Goal: Information Seeking & Learning: Learn about a topic

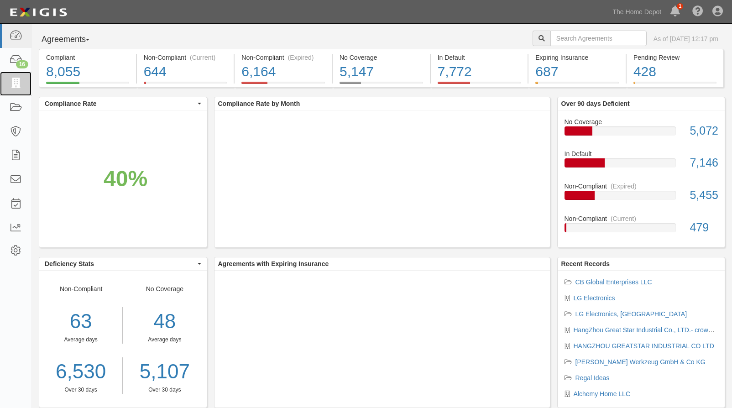
click at [23, 85] on link at bounding box center [15, 84] width 31 height 24
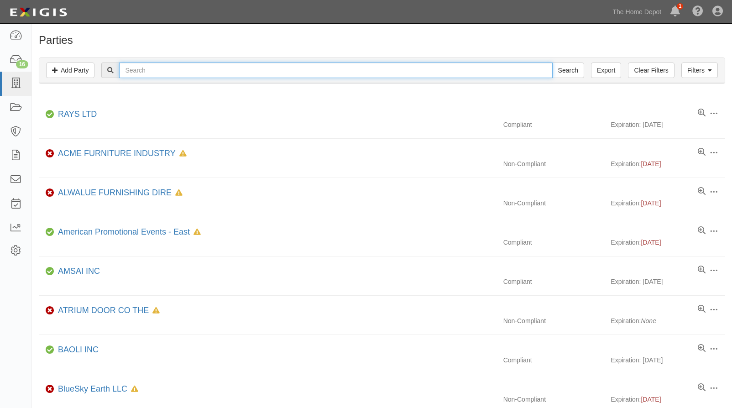
click at [144, 69] on input "text" at bounding box center [335, 71] width 433 height 16
type input "all sports"
click at [552, 63] on input "Search" at bounding box center [568, 71] width 32 height 16
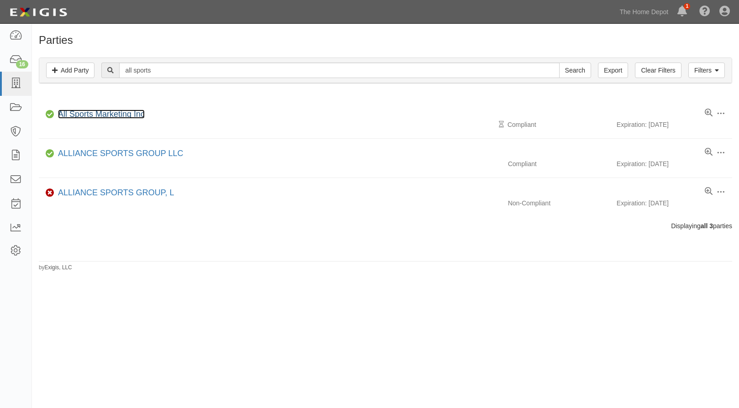
click at [99, 112] on link "All Sports Marketing Inc" at bounding box center [101, 114] width 87 height 9
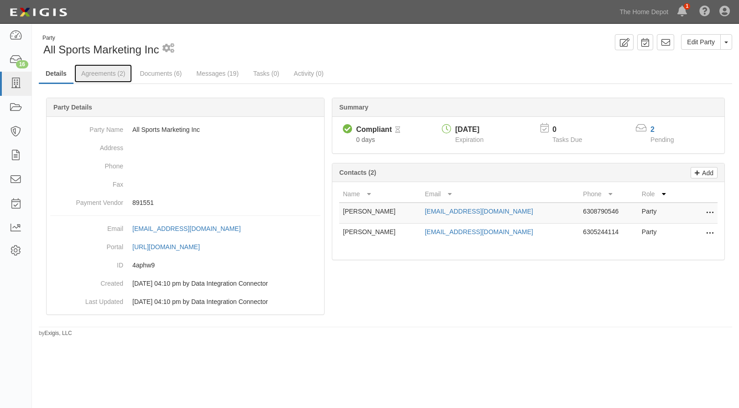
click at [97, 69] on link "Agreements (2)" at bounding box center [102, 73] width 57 height 18
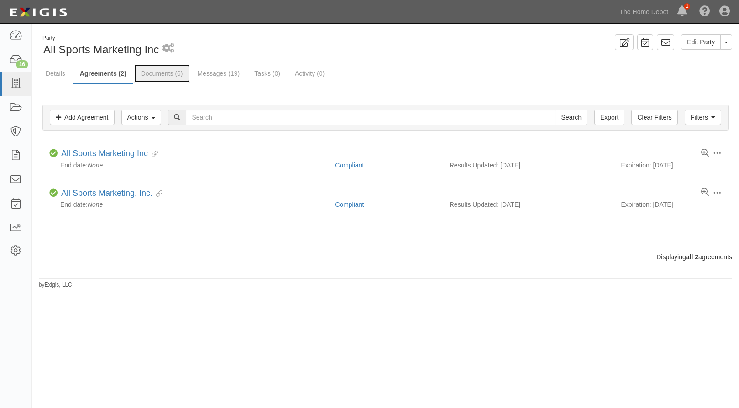
click at [156, 74] on link "Documents (6)" at bounding box center [162, 73] width 56 height 18
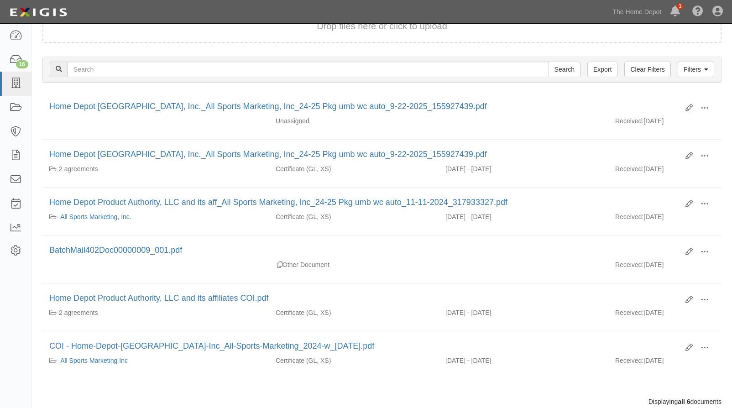
scroll to position [91, 0]
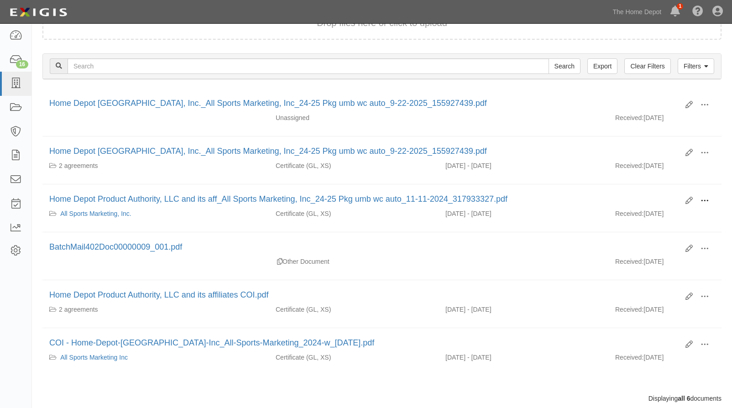
click at [707, 199] on span at bounding box center [704, 201] width 8 height 8
click at [658, 213] on link "View" at bounding box center [660, 214] width 72 height 16
click at [703, 153] on span at bounding box center [704, 153] width 8 height 8
click at [676, 165] on link "View" at bounding box center [660, 166] width 72 height 16
click at [703, 106] on span at bounding box center [704, 105] width 8 height 8
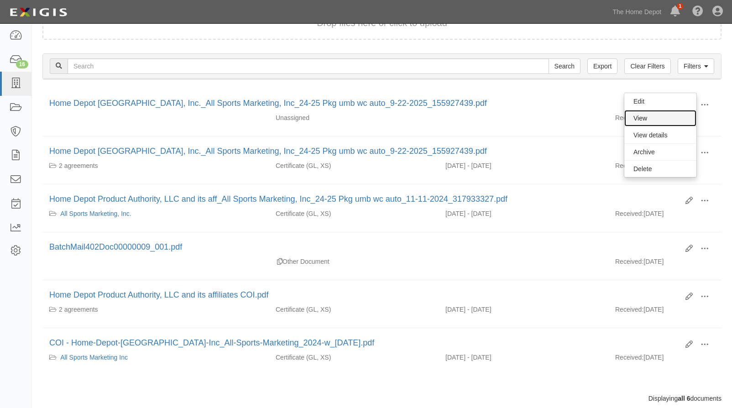
click at [665, 121] on link "View" at bounding box center [660, 118] width 72 height 16
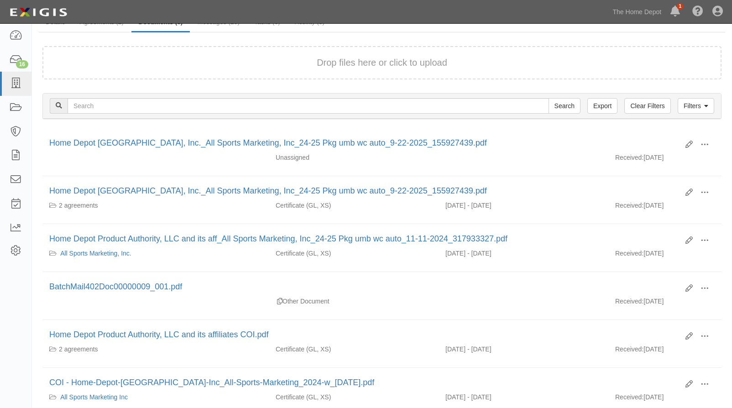
scroll to position [0, 0]
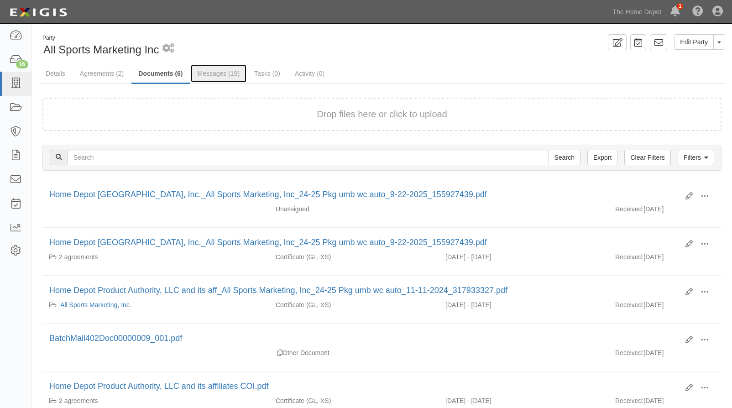
click at [208, 71] on link "Messages (19)" at bounding box center [219, 73] width 56 height 18
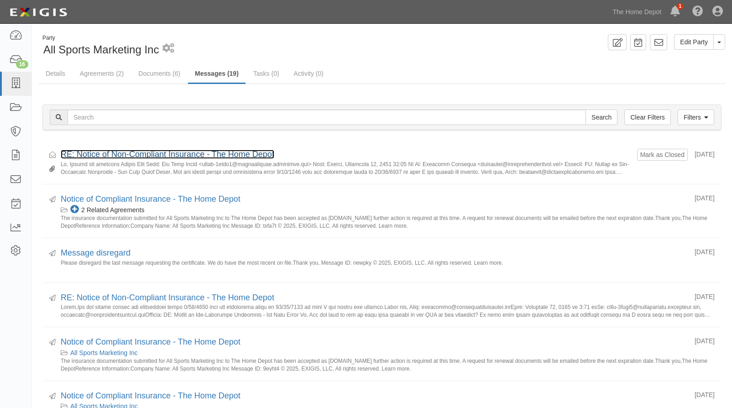
click at [240, 156] on link "RE: Notice of Non-Compliant Insurance - The Home Depot" at bounding box center [168, 154] width 214 height 9
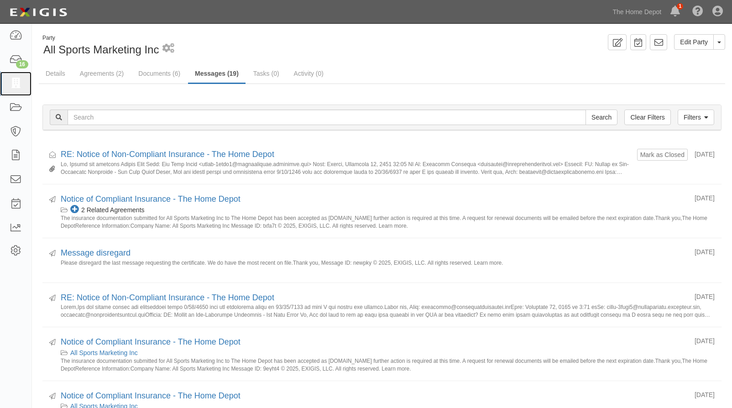
click at [9, 84] on link at bounding box center [15, 84] width 31 height 24
click at [61, 70] on link "Details" at bounding box center [55, 73] width 33 height 18
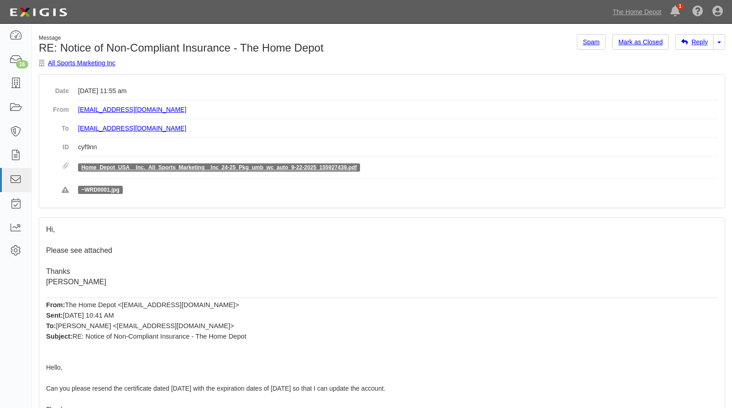
scroll to position [46, 0]
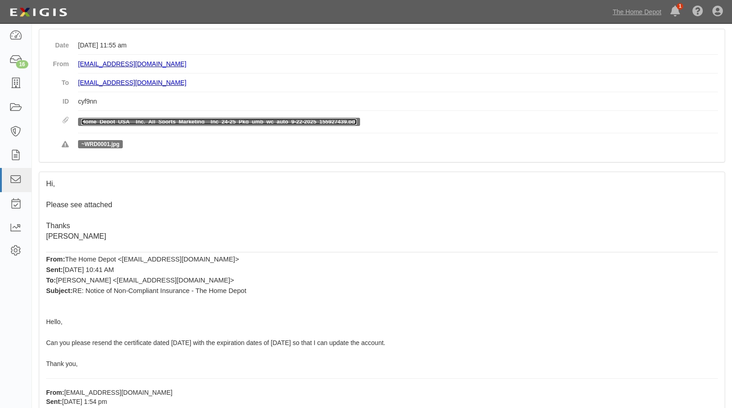
click at [241, 121] on link "Home_Depot_USA__Inc._All_Sports_Marketing__Inc_24-25_Pkg_umb_wc_auto_9-22-2025_…" at bounding box center [219, 122] width 276 height 6
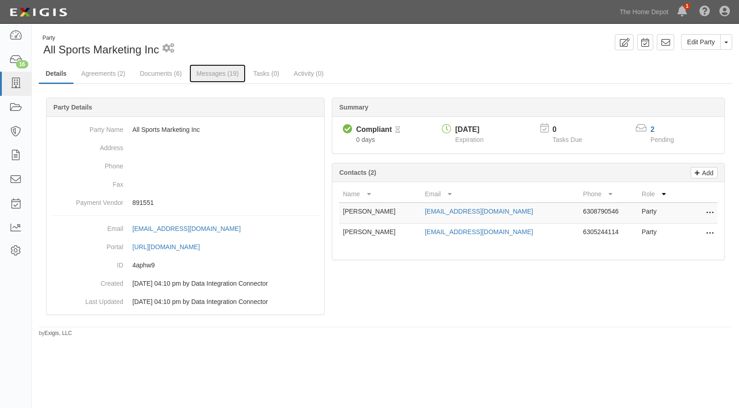
click at [203, 72] on link "Messages (19)" at bounding box center [217, 73] width 56 height 18
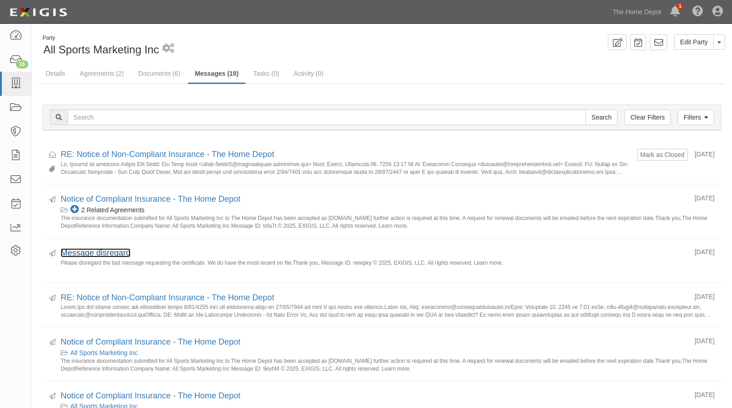
click at [97, 255] on link "Message disregard" at bounding box center [96, 252] width 70 height 9
click at [115, 251] on link "Message disregard" at bounding box center [96, 252] width 70 height 9
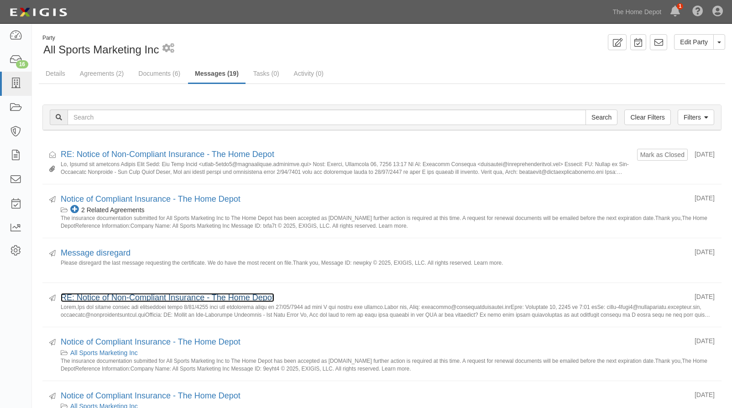
click at [161, 298] on link "RE: Notice of Non-Compliant Insurance - The Home Depot" at bounding box center [168, 297] width 214 height 9
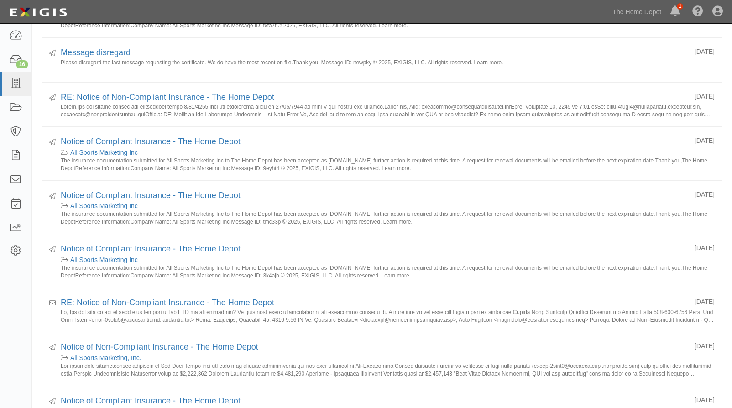
scroll to position [274, 0]
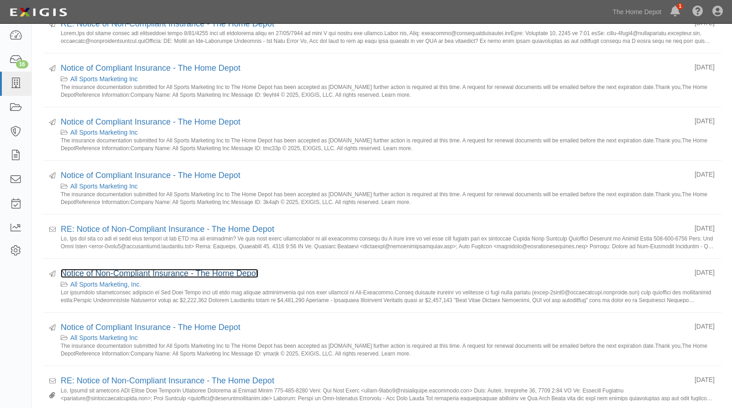
click at [148, 273] on link "Notice of Non-Compliant Insurance - The Home Depot" at bounding box center [160, 273] width 198 height 9
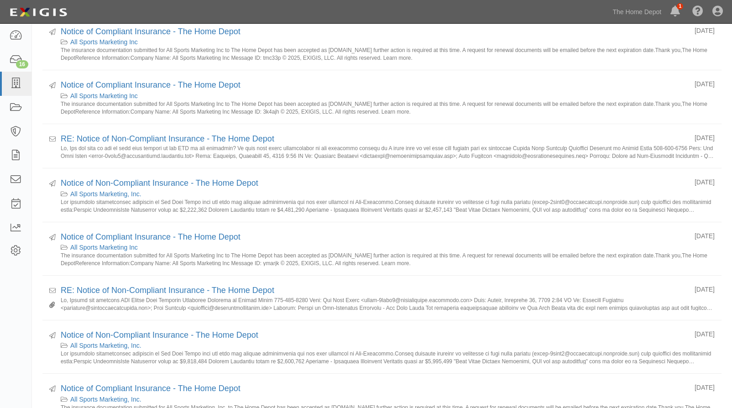
scroll to position [365, 0]
click at [14, 251] on icon at bounding box center [15, 251] width 13 height 8
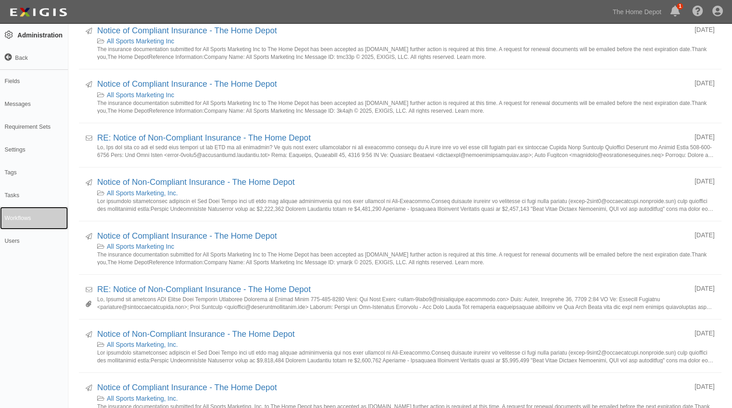
click at [18, 216] on link "Workflows" at bounding box center [34, 218] width 68 height 23
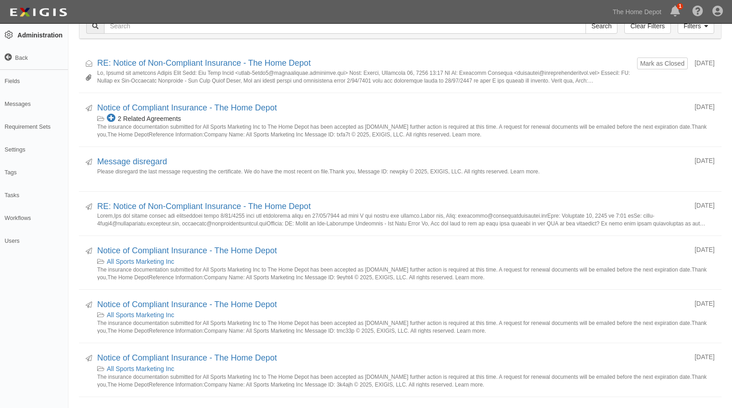
scroll to position [0, 0]
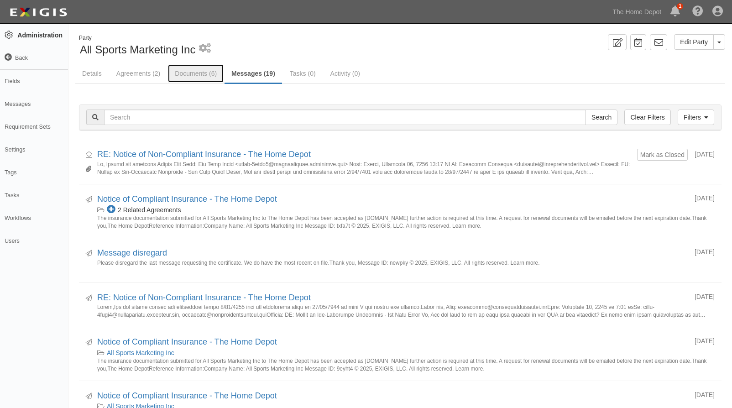
click at [186, 77] on link "Documents (6)" at bounding box center [196, 73] width 56 height 18
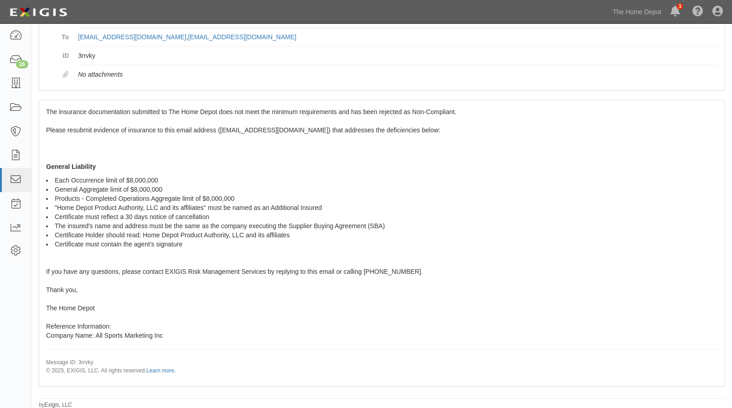
scroll to position [92, 0]
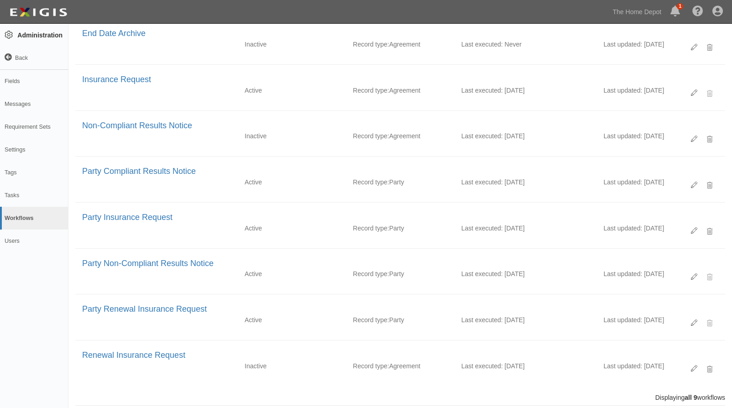
scroll to position [108, 0]
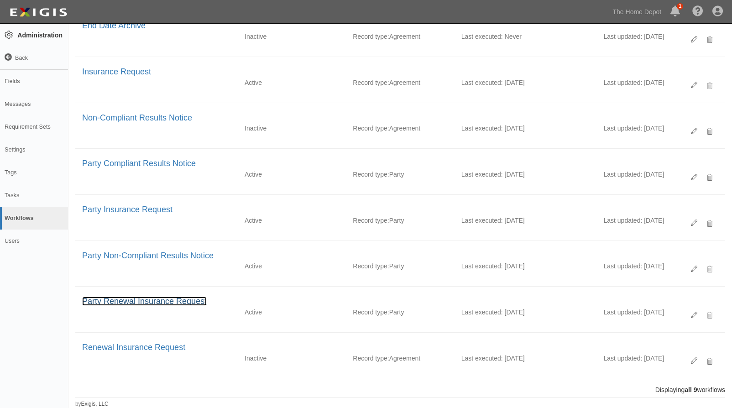
click at [176, 301] on link "Party Renewal Insurance Request" at bounding box center [144, 301] width 125 height 9
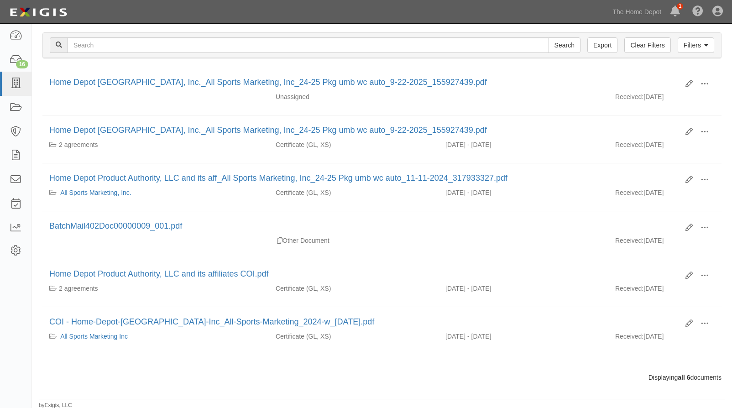
scroll to position [114, 0]
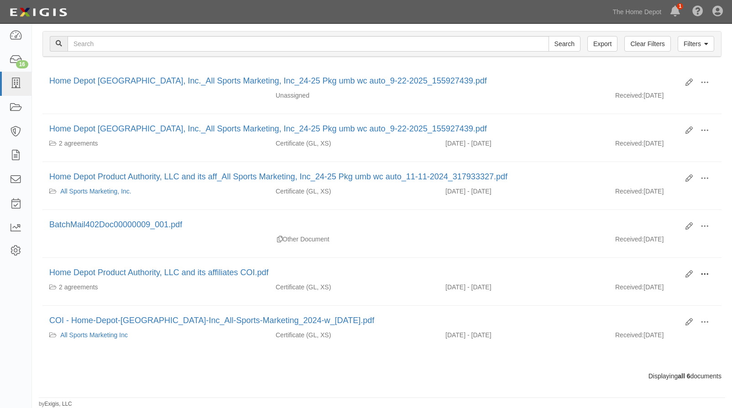
click at [706, 277] on span at bounding box center [704, 274] width 8 height 8
click at [656, 283] on link "View" at bounding box center [660, 287] width 72 height 16
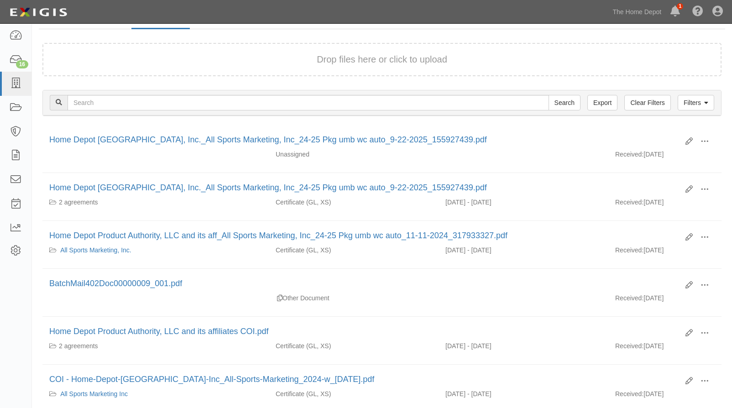
scroll to position [0, 0]
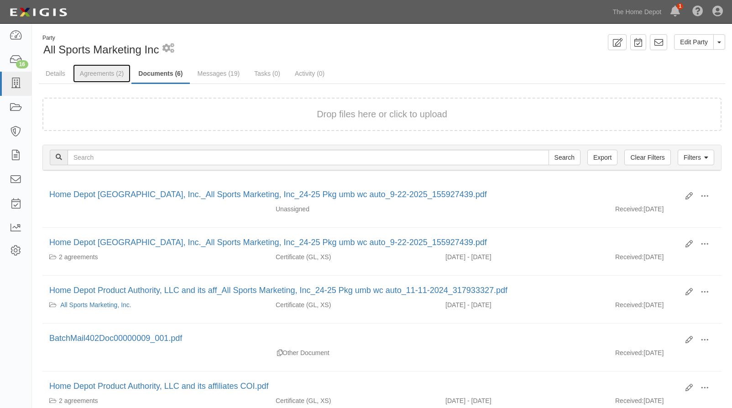
click at [104, 73] on link "Agreements (2)" at bounding box center [101, 73] width 57 height 18
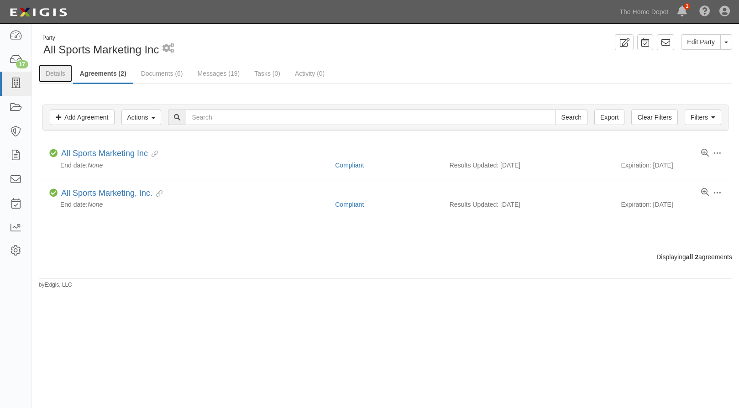
click at [54, 73] on link "Details" at bounding box center [55, 73] width 33 height 18
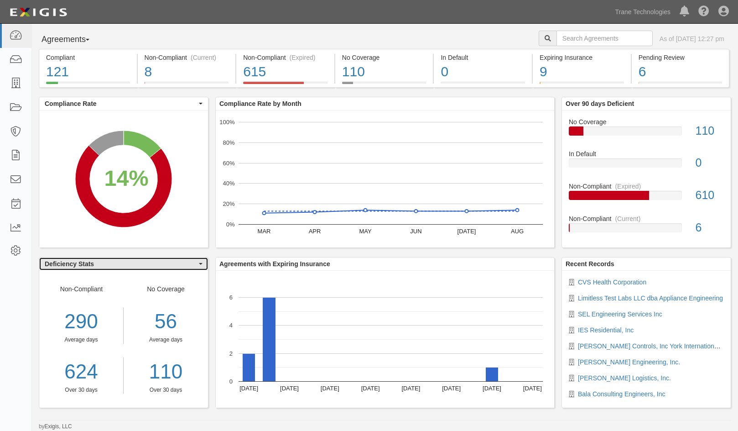
click at [175, 268] on button "Deficiency Stats" at bounding box center [123, 263] width 169 height 13
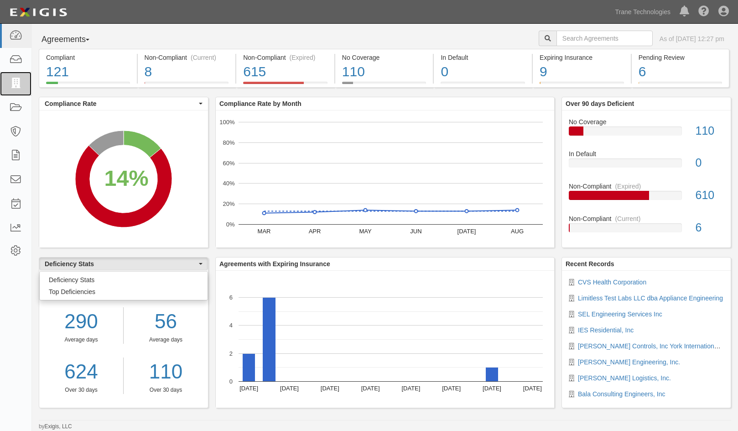
click at [10, 85] on icon at bounding box center [15, 83] width 13 height 10
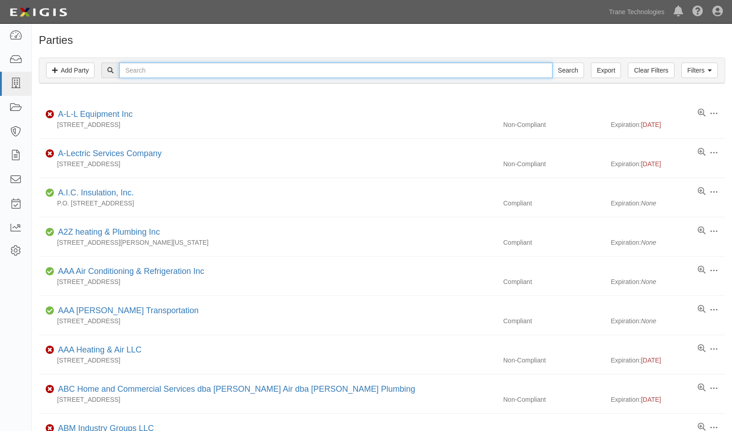
drag, startPoint x: 187, startPoint y: 68, endPoint x: 194, endPoint y: 78, distance: 12.0
click at [186, 67] on input "text" at bounding box center [335, 71] width 433 height 16
type input "tw chicag"
click at [552, 63] on input "Search" at bounding box center [568, 71] width 32 height 16
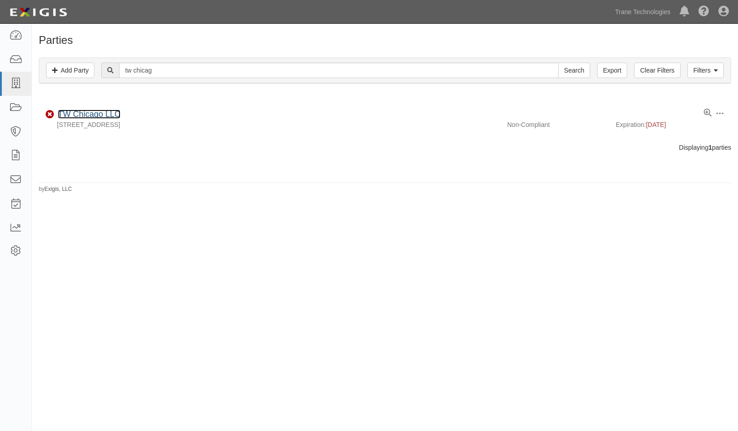
click at [97, 114] on link "TW Chicago LLC" at bounding box center [89, 114] width 63 height 9
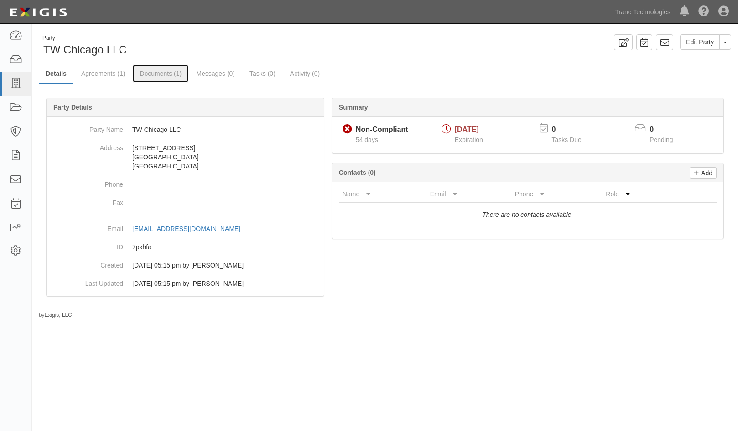
click at [152, 77] on link "Documents (1)" at bounding box center [161, 73] width 56 height 18
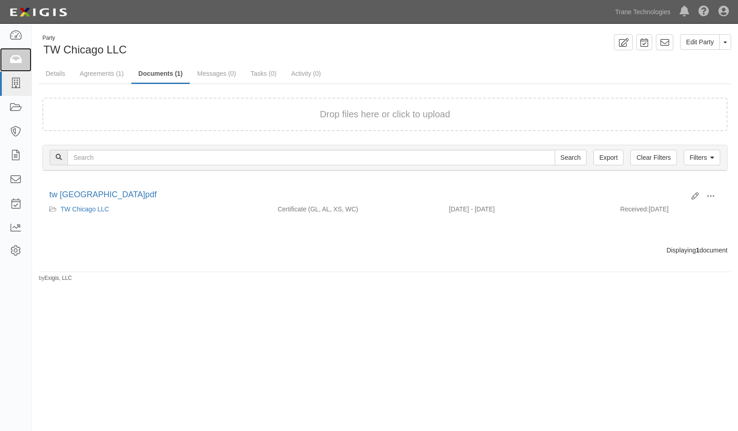
click at [20, 58] on icon at bounding box center [15, 60] width 13 height 10
